Goal: Task Accomplishment & Management: Manage account settings

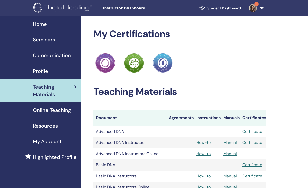
scroll to position [84, 0]
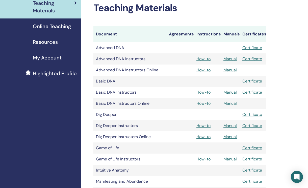
click at [60, 29] on span "Online Teaching" at bounding box center [52, 26] width 38 height 8
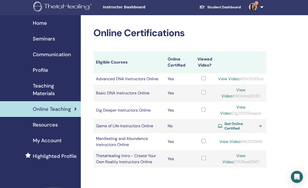
scroll to position [13, 0]
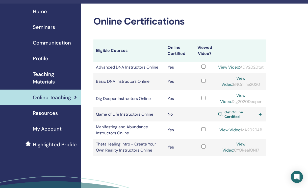
click at [46, 30] on span "Seminars" at bounding box center [44, 27] width 22 height 8
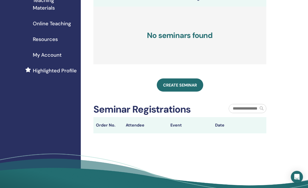
scroll to position [86, 0]
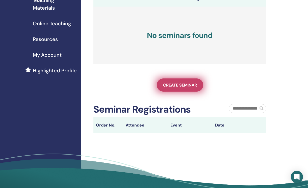
click at [186, 87] on span "Create seminar" at bounding box center [180, 84] width 34 height 5
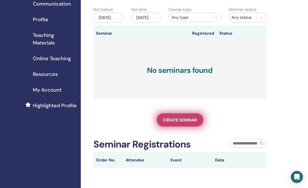
scroll to position [52, 0]
click at [193, 119] on link "Create seminar" at bounding box center [180, 119] width 46 height 13
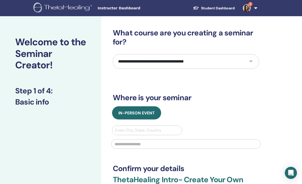
click at [183, 57] on select "**********" at bounding box center [186, 61] width 146 height 15
select select "*"
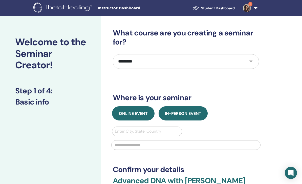
click at [127, 116] on button "Online Event" at bounding box center [133, 113] width 42 height 14
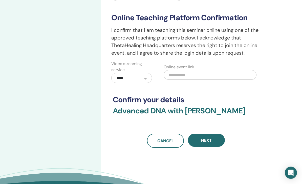
scroll to position [135, 0]
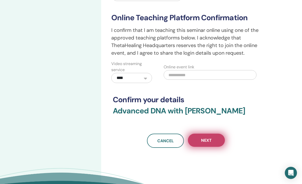
click at [213, 136] on button "Next" at bounding box center [206, 139] width 37 height 13
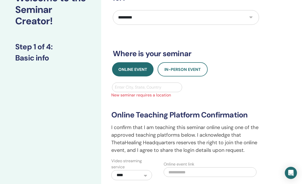
scroll to position [42, 0]
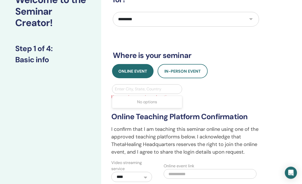
click at [147, 89] on div "Enter City, State, Country" at bounding box center [147, 89] width 64 height 6
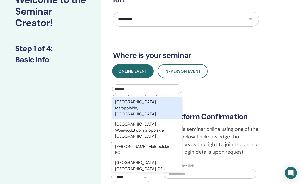
click at [152, 103] on div "Kraków, Małopolskie, POL" at bounding box center [147, 108] width 70 height 22
type input "******"
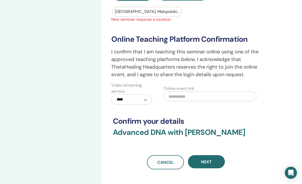
scroll to position [119, 0]
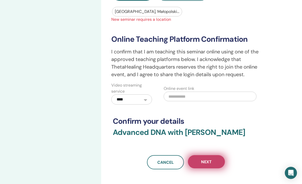
click at [213, 162] on button "Next" at bounding box center [206, 161] width 37 height 13
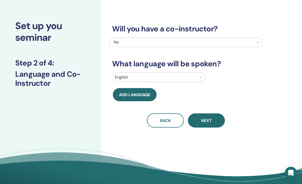
scroll to position [0, 0]
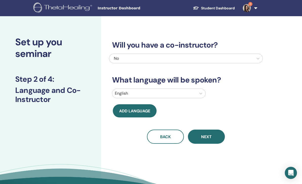
click at [187, 92] on div at bounding box center [154, 93] width 79 height 7
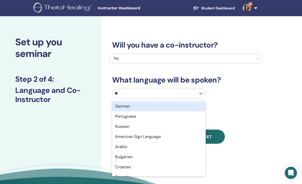
type input "***"
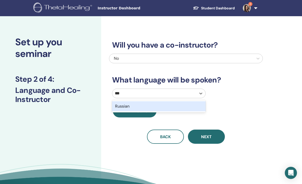
click at [169, 106] on div "Russian" at bounding box center [158, 106] width 93 height 10
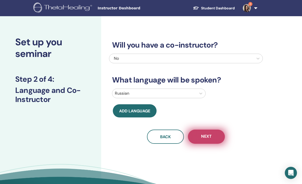
click at [209, 135] on span "Next" at bounding box center [206, 136] width 11 height 6
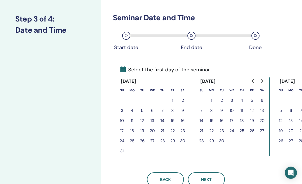
scroll to position [57, 0]
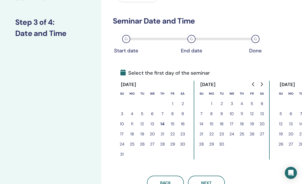
click at [162, 125] on button "14" at bounding box center [162, 124] width 10 height 10
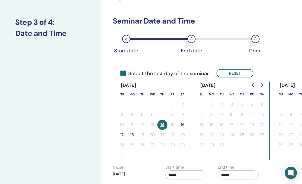
click at [183, 125] on button "16" at bounding box center [182, 124] width 10 height 10
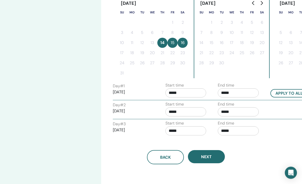
scroll to position [139, 0]
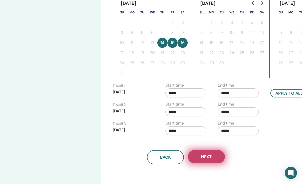
click at [214, 155] on button "Next" at bounding box center [206, 156] width 37 height 13
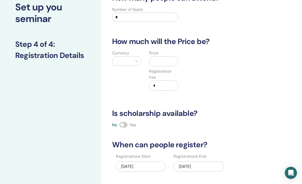
scroll to position [0, 0]
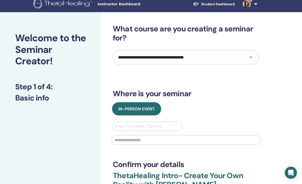
click at [185, 58] on select "**********" at bounding box center [186, 57] width 146 height 15
select select "*"
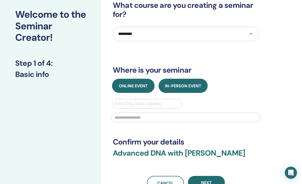
click at [140, 87] on span "Online Event" at bounding box center [133, 85] width 29 height 5
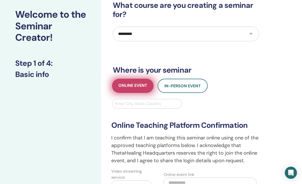
scroll to position [28, 0]
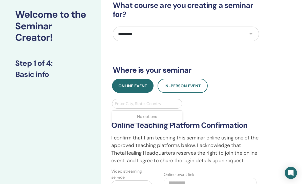
click at [141, 105] on div "Enter City, State, Country" at bounding box center [147, 104] width 64 height 6
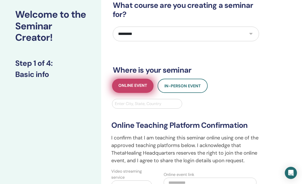
click at [145, 84] on span "Online Event" at bounding box center [132, 86] width 29 height 6
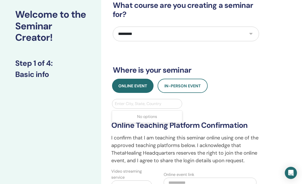
click at [141, 106] on div "Enter City, State, Country" at bounding box center [147, 104] width 64 height 6
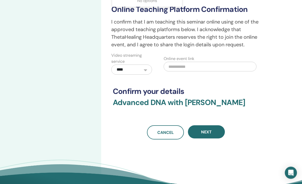
scroll to position [143, 0]
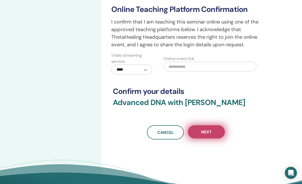
click at [213, 134] on button "Next" at bounding box center [206, 131] width 37 height 13
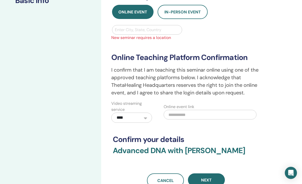
scroll to position [91, 0]
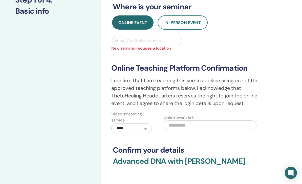
click at [159, 43] on div at bounding box center [147, 40] width 64 height 7
click at [141, 40] on div "Enter City, State, Country" at bounding box center [147, 40] width 64 height 6
click at [291, 73] on div "**********" at bounding box center [202, 97] width 202 height 343
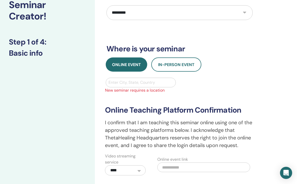
scroll to position [0, 2]
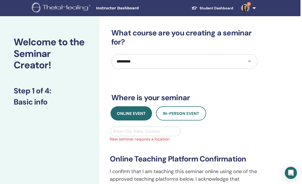
click at [242, 57] on select "**********" at bounding box center [184, 61] width 146 height 15
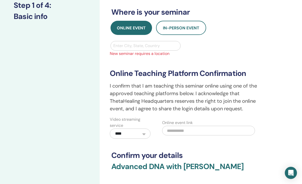
scroll to position [84, 2]
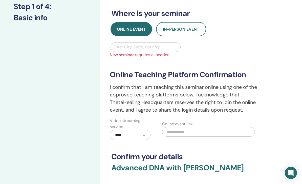
click at [185, 30] on span "In-Person Event" at bounding box center [181, 29] width 36 height 5
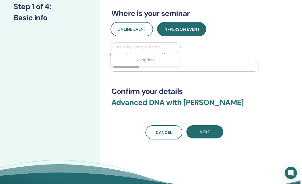
click at [140, 28] on span "Online Event" at bounding box center [131, 29] width 29 height 5
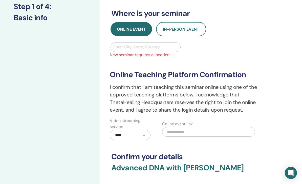
click at [152, 53] on span "New seminar requires a location" at bounding box center [184, 55] width 155 height 6
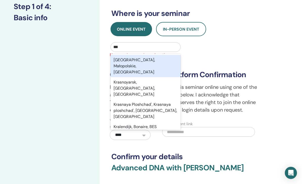
click at [166, 61] on div "Kraków, Małopolskie, POL" at bounding box center [145, 66] width 70 height 22
type input "***"
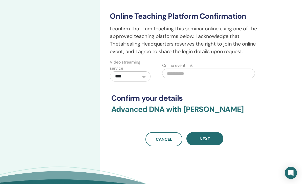
click at [209, 138] on span "Next" at bounding box center [204, 138] width 11 height 5
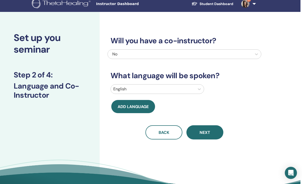
scroll to position [5, 2]
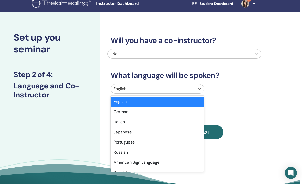
click at [186, 87] on div at bounding box center [152, 88] width 79 height 7
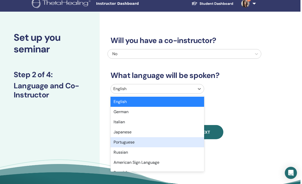
scroll to position [21, 0]
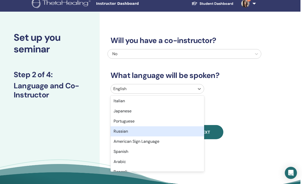
click at [150, 132] on div "Russian" at bounding box center [156, 131] width 93 height 10
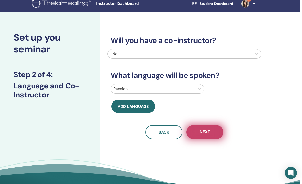
click at [197, 133] on button "Next" at bounding box center [204, 132] width 37 height 14
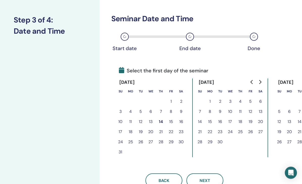
scroll to position [61, 2]
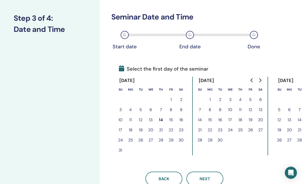
click at [171, 119] on button "15" at bounding box center [171, 120] width 10 height 10
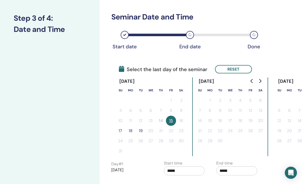
scroll to position [61, 2]
click at [140, 131] on button "19" at bounding box center [140, 131] width 10 height 10
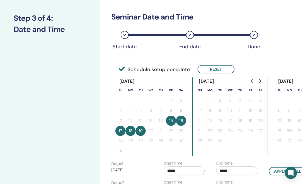
click at [170, 121] on button "15" at bounding box center [171, 120] width 10 height 10
click at [132, 131] on button "18" at bounding box center [130, 131] width 10 height 10
click at [136, 132] on button "19" at bounding box center [140, 131] width 10 height 10
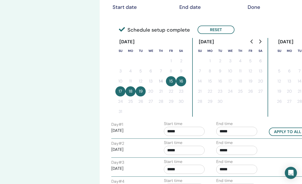
scroll to position [100, 2]
click at [173, 81] on button "15" at bounding box center [171, 81] width 10 height 10
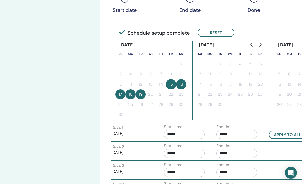
scroll to position [97, 2]
click at [174, 84] on button "15" at bounding box center [171, 85] width 10 height 10
click at [129, 97] on button "18" at bounding box center [130, 95] width 10 height 10
click at [141, 96] on button "19" at bounding box center [140, 95] width 10 height 10
click at [133, 96] on button "18" at bounding box center [130, 95] width 10 height 10
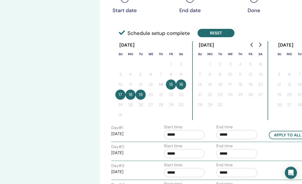
click at [215, 35] on button "Reset" at bounding box center [215, 33] width 37 height 8
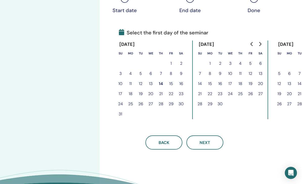
click at [171, 84] on button "15" at bounding box center [171, 84] width 10 height 10
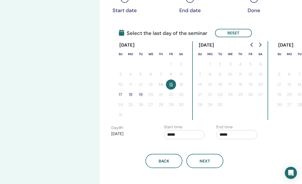
click at [129, 95] on button "18" at bounding box center [130, 94] width 10 height 10
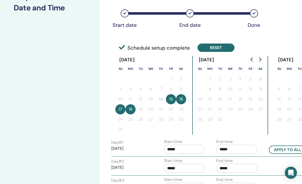
click at [215, 48] on button "Reset" at bounding box center [215, 48] width 37 height 8
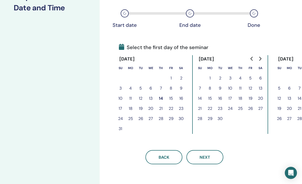
click at [170, 98] on button "15" at bounding box center [171, 98] width 10 height 10
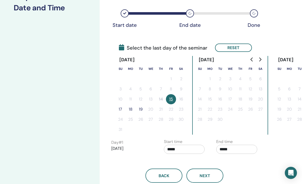
click at [122, 109] on button "17" at bounding box center [120, 109] width 10 height 10
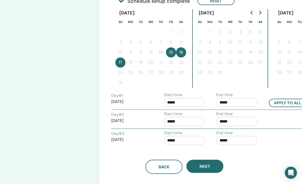
scroll to position [129, 2]
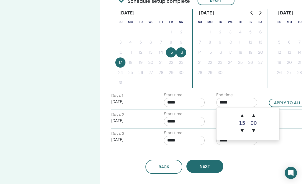
click at [222, 102] on input "*****" at bounding box center [236, 102] width 41 height 9
click at [242, 117] on span "▲" at bounding box center [242, 115] width 10 height 10
type input "*****"
click at [263, 167] on div "Time Zone Time Zone (GMT-8) US/Alaska Seminar Date and Time Start date End date…" at bounding box center [200, 65] width 202 height 357
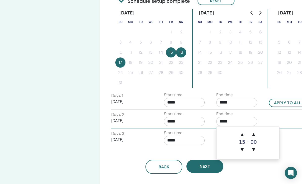
click at [222, 121] on input "*****" at bounding box center [236, 121] width 41 height 9
click at [242, 152] on span "▼" at bounding box center [242, 149] width 10 height 10
click at [242, 137] on span "▲" at bounding box center [242, 134] width 10 height 10
type input "*****"
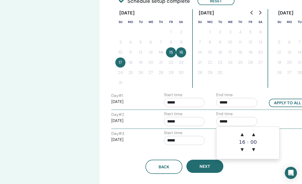
click at [240, 165] on div "Back Next" at bounding box center [184, 166] width 154 height 14
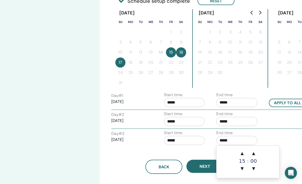
click at [223, 140] on input "*****" at bounding box center [236, 140] width 41 height 9
click at [243, 167] on span "▼" at bounding box center [242, 168] width 10 height 10
click at [242, 155] on span "▲" at bounding box center [242, 153] width 10 height 10
type input "*****"
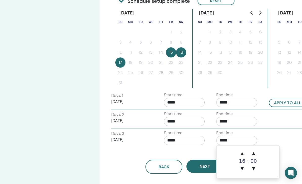
click at [245, 183] on div "Time Zone Time Zone (GMT-8) US/Alaska Seminar Date and Time Start date End date…" at bounding box center [200, 65] width 202 height 357
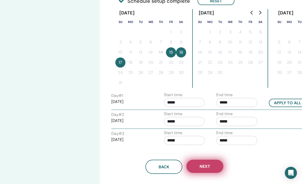
click at [211, 170] on button "Next" at bounding box center [204, 165] width 37 height 13
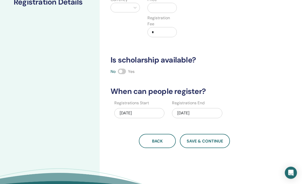
scroll to position [88, 2]
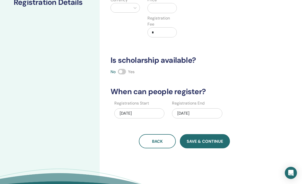
click at [212, 140] on span "Save & Continue" at bounding box center [204, 140] width 36 height 5
click at [214, 143] on span "Save & Continue" at bounding box center [204, 140] width 36 height 5
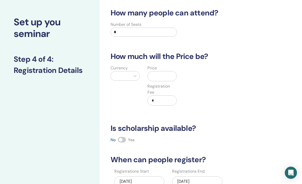
scroll to position [0, 2]
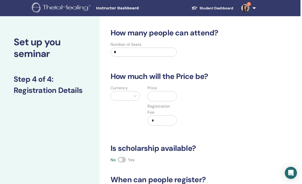
click at [153, 55] on input "*" at bounding box center [143, 51] width 66 height 9
click at [165, 96] on input "text" at bounding box center [162, 96] width 27 height 10
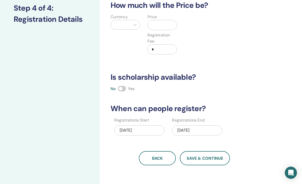
scroll to position [71, 2]
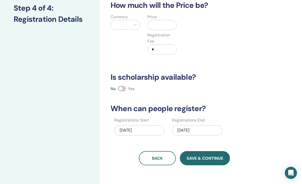
click at [203, 158] on span "Save & Continue" at bounding box center [204, 157] width 36 height 5
click at [206, 156] on span "Save & Continue" at bounding box center [204, 157] width 36 height 5
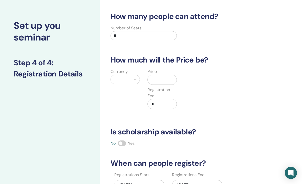
scroll to position [16, 2]
click at [166, 80] on input "text" at bounding box center [162, 80] width 27 height 10
click at [129, 78] on div at bounding box center [121, 79] width 20 height 9
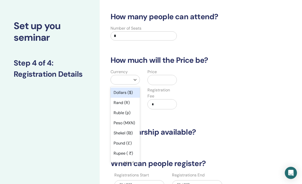
click at [128, 92] on div "Dollars ($)" at bounding box center [124, 92] width 29 height 10
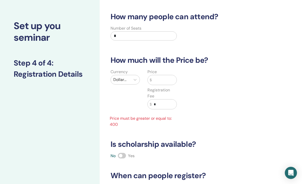
click at [155, 80] on input "text" at bounding box center [164, 80] width 25 height 10
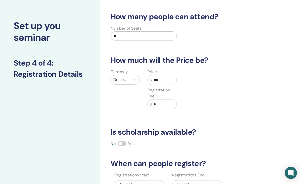
type input "***"
click at [192, 102] on div "Currency Dollars ($) Price $ *** Registration Fee $ *" at bounding box center [181, 92] width 154 height 46
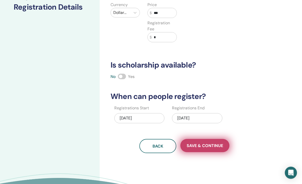
scroll to position [83, 2]
click at [204, 145] on span "Save & Continue" at bounding box center [204, 145] width 36 height 5
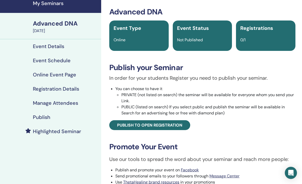
scroll to position [10, 0]
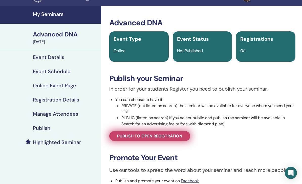
click at [177, 136] on span "Publish to open registration" at bounding box center [149, 135] width 65 height 5
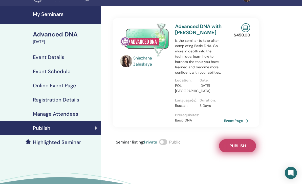
click at [243, 143] on span "Publish" at bounding box center [237, 145] width 16 height 5
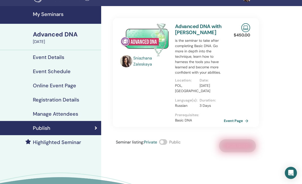
click at [164, 142] on span at bounding box center [163, 142] width 8 height 6
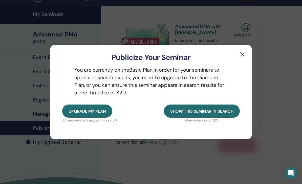
click at [245, 58] on button "button" at bounding box center [242, 54] width 8 height 8
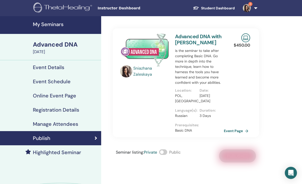
click at [60, 68] on h4 "Event Details" at bounding box center [48, 67] width 31 height 6
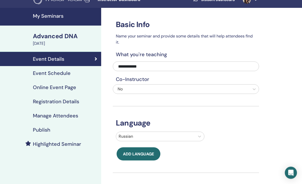
click at [74, 71] on div "Event Schedule" at bounding box center [50, 73] width 93 height 6
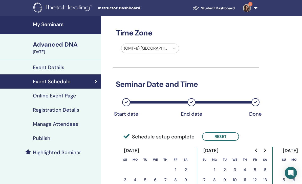
click at [72, 98] on h4 "Online Event Page" at bounding box center [54, 95] width 43 height 6
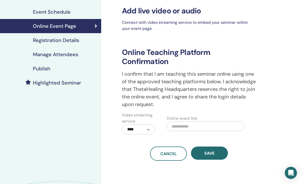
scroll to position [69, 0]
click at [79, 42] on div "Registration Details" at bounding box center [50, 40] width 93 height 6
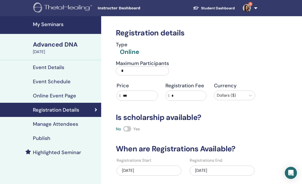
click at [87, 122] on div "Manage Attendees" at bounding box center [50, 124] width 93 height 6
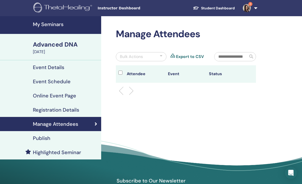
click at [143, 57] on div "Bulk Actions" at bounding box center [141, 56] width 51 height 9
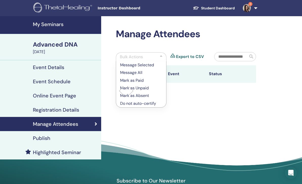
click at [192, 102] on div "Manage Attendees Bulk Actions Message Selected Message All Mark as Paid Mark as…" at bounding box center [202, 101] width 202 height 171
click at [126, 138] on div "Manage Attendees Bulk Actions Message Selected Message All Mark as Paid Mark as…" at bounding box center [202, 101] width 202 height 171
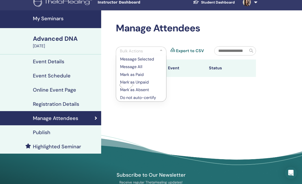
scroll to position [5, 0]
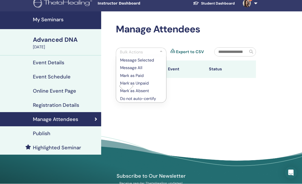
click at [138, 138] on div "Manage Attendees Bulk Actions Message Selected Message All Mark as Paid Mark as…" at bounding box center [202, 97] width 202 height 171
click at [205, 101] on div "Manage Attendees Bulk Actions Message Selected Message All Mark as Paid Mark as…" at bounding box center [202, 97] width 202 height 171
click at [217, 81] on div at bounding box center [185, 86] width 147 height 16
click at [201, 62] on th "Event" at bounding box center [185, 69] width 41 height 17
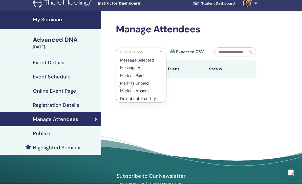
click at [186, 60] on div "Bulk Actions Message Selected Message All Mark as Paid Mark as Unpaid Mark as A…" at bounding box center [161, 53] width 98 height 13
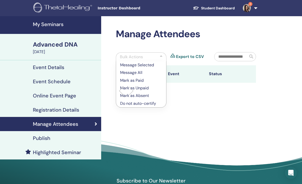
click at [194, 140] on div "Manage Attendees Bulk Actions Message Selected Message All Mark as Paid Mark as…" at bounding box center [202, 101] width 202 height 171
click at [246, 7] on img at bounding box center [246, 8] width 8 height 8
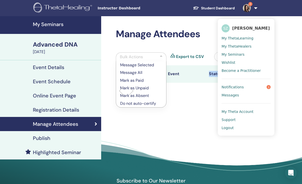
click at [240, 89] on span "Notifications" at bounding box center [232, 87] width 22 height 5
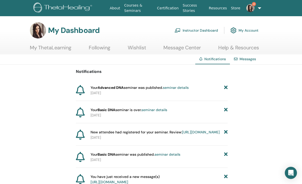
click at [162, 111] on link "seminar details" at bounding box center [154, 109] width 26 height 5
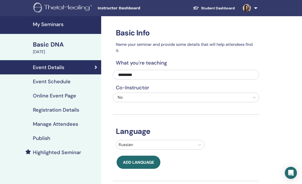
click at [248, 9] on img at bounding box center [246, 8] width 8 height 8
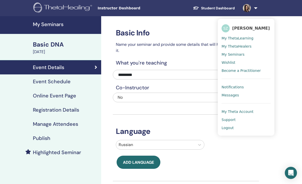
click at [242, 91] on link "Notifications" at bounding box center [245, 87] width 49 height 8
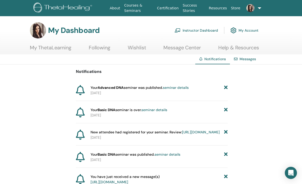
click at [182, 134] on link "[URL][DOMAIN_NAME]" at bounding box center [201, 132] width 38 height 5
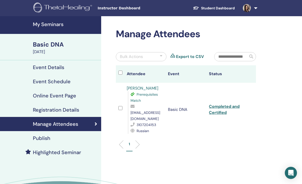
click at [153, 141] on ul "1" at bounding box center [185, 146] width 131 height 10
click at [180, 56] on link "Export to CSV" at bounding box center [190, 57] width 28 height 6
click at [150, 57] on div "Bulk Actions" at bounding box center [141, 56] width 51 height 9
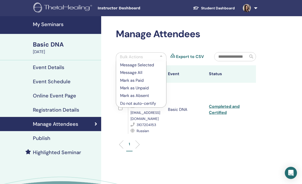
click at [180, 127] on td "Basic DNA" at bounding box center [185, 110] width 41 height 54
click at [161, 56] on div at bounding box center [161, 57] width 3 height 6
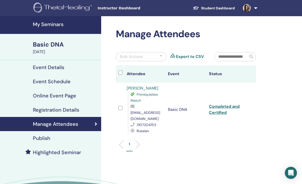
click at [73, 64] on div "Event Details" at bounding box center [50, 67] width 93 height 6
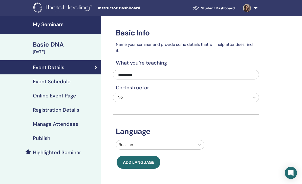
click at [82, 78] on div "Event Schedule" at bounding box center [50, 81] width 93 height 6
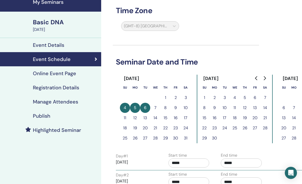
scroll to position [22, 0]
click at [72, 77] on link "Online Event Page" at bounding box center [50, 73] width 101 height 14
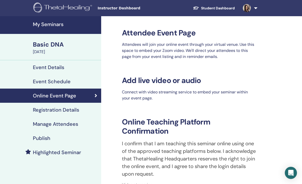
click at [84, 110] on div "Registration Details" at bounding box center [50, 110] width 93 height 6
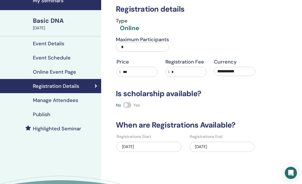
scroll to position [8, 0]
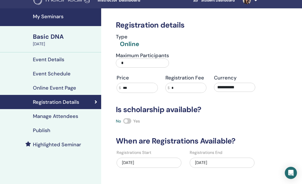
click at [82, 116] on div "Manage Attendees" at bounding box center [50, 116] width 93 height 6
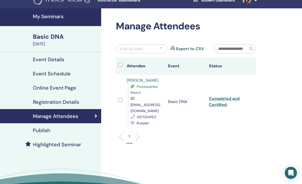
click at [149, 87] on span "Prerequisites Match" at bounding box center [143, 89] width 27 height 11
click at [145, 80] on link "Fira Ismailova" at bounding box center [143, 80] width 32 height 5
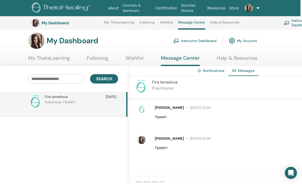
scroll to position [0, 2]
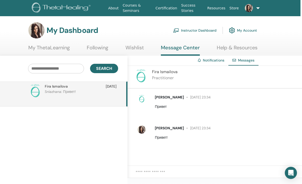
click at [141, 76] on img at bounding box center [141, 76] width 14 height 14
